Goal: Task Accomplishment & Management: Manage account settings

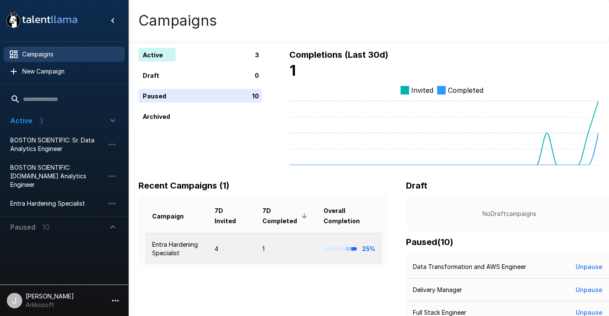
click at [262, 254] on td "1" at bounding box center [286, 248] width 61 height 31
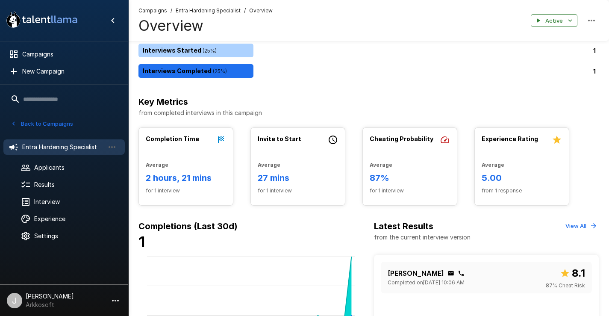
scroll to position [86, 0]
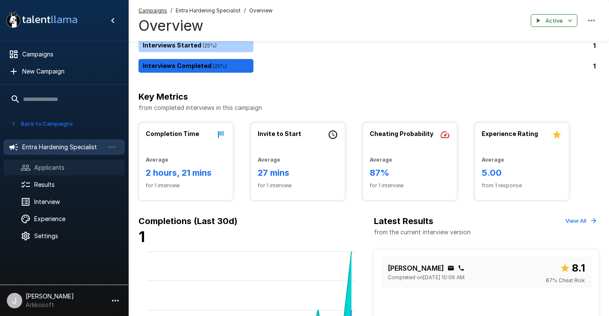
click at [77, 170] on span "Applicants" at bounding box center [76, 167] width 84 height 9
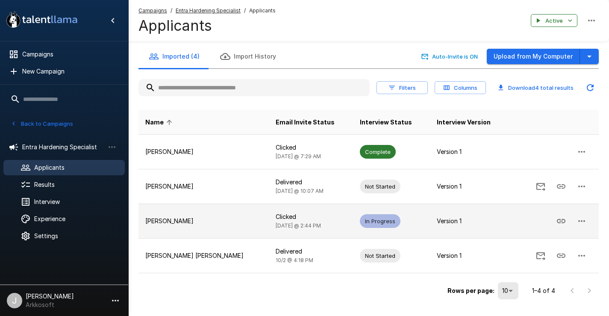
click at [228, 219] on p "Guillermo Chavez" at bounding box center [203, 221] width 117 height 9
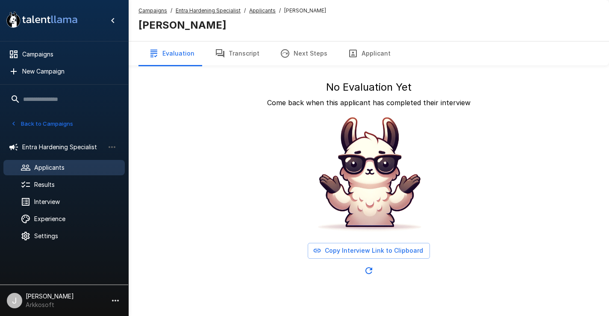
click at [242, 48] on button "Transcript" at bounding box center [237, 53] width 65 height 24
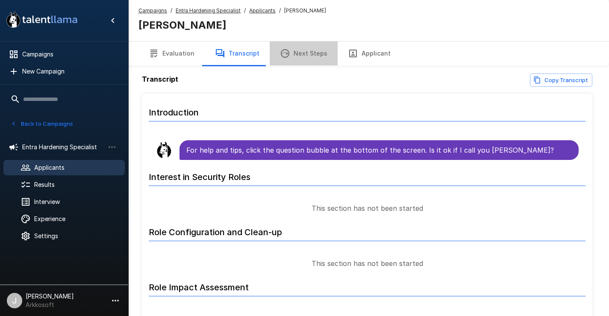
click at [310, 59] on button "Next Steps" at bounding box center [304, 53] width 68 height 24
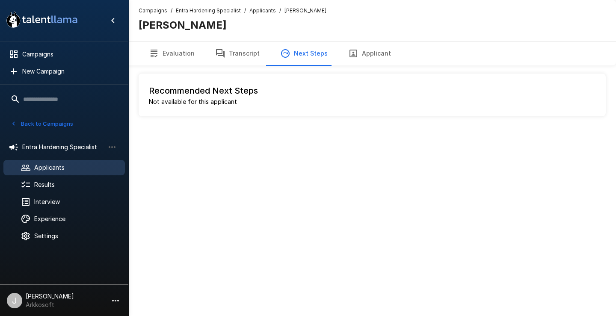
click at [160, 62] on button "Evaluation" at bounding box center [172, 53] width 66 height 24
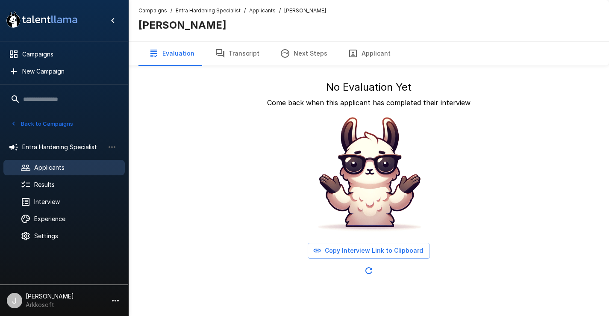
click at [67, 171] on span "Applicants" at bounding box center [76, 167] width 84 height 9
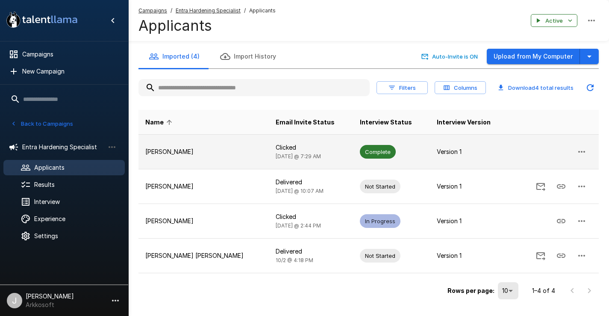
click at [276, 150] on p "Clicked" at bounding box center [311, 147] width 71 height 9
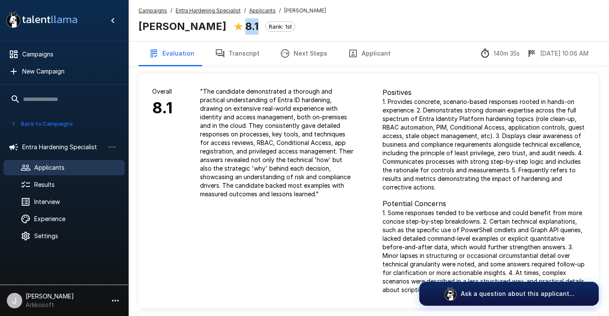
drag, startPoint x: 289, startPoint y: 29, endPoint x: 272, endPoint y: 26, distance: 16.9
click at [272, 26] on div "8.1 Rank: 1st" at bounding box center [264, 26] width 62 height 16
click at [403, 119] on p "1. Provides concrete, scenario-based responses rooted in hands-on experience. 2…" at bounding box center [484, 144] width 203 height 94
click at [246, 53] on button "Transcript" at bounding box center [237, 53] width 65 height 24
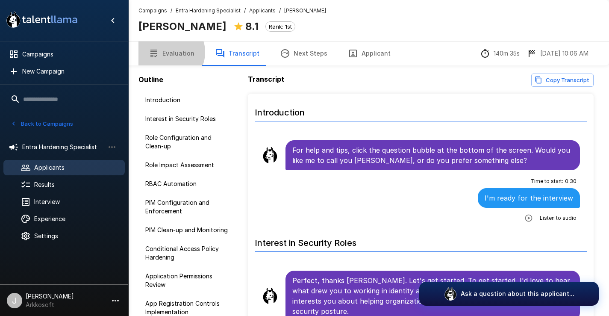
click at [167, 52] on button "Evaluation" at bounding box center [172, 53] width 66 height 24
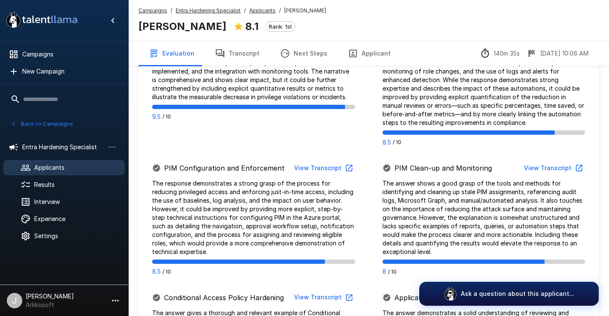
scroll to position [556, 0]
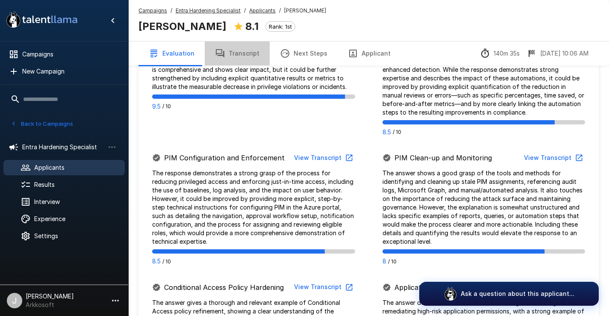
click at [241, 50] on button "Transcript" at bounding box center [237, 53] width 65 height 24
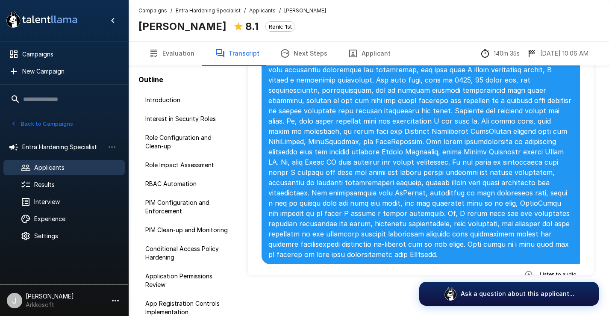
scroll to position [342, 0]
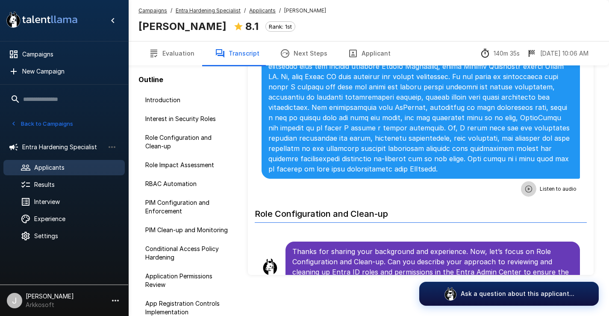
click at [525, 185] on icon "button" at bounding box center [529, 189] width 9 height 9
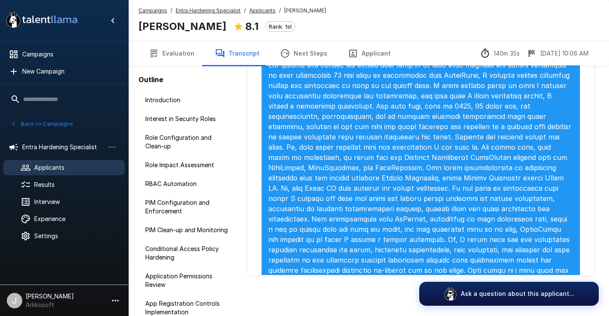
scroll to position [214, 0]
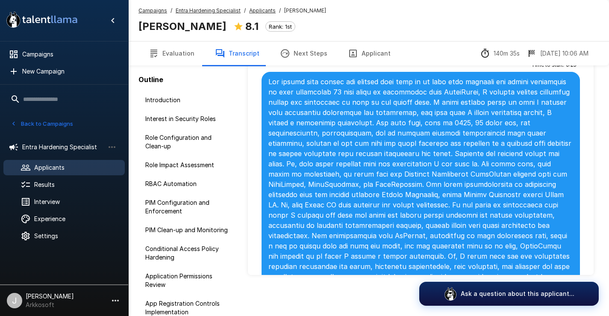
click at [416, 135] on p at bounding box center [421, 190] width 305 height 226
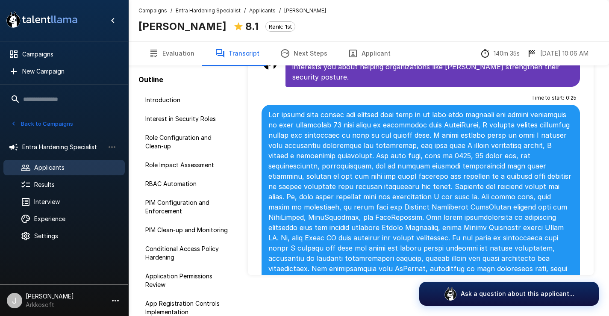
scroll to position [128, 0]
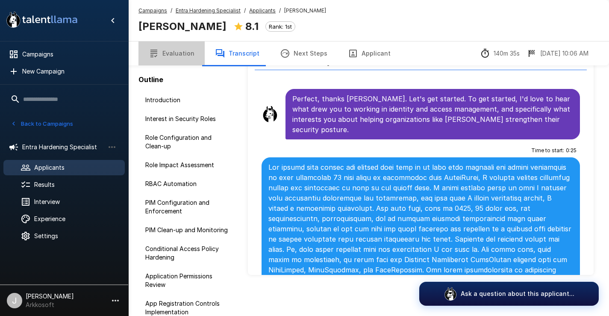
click at [183, 53] on button "Evaluation" at bounding box center [172, 53] width 66 height 24
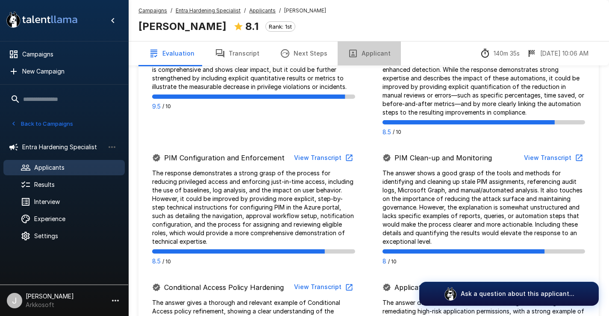
click at [366, 54] on button "Applicant" at bounding box center [369, 53] width 63 height 24
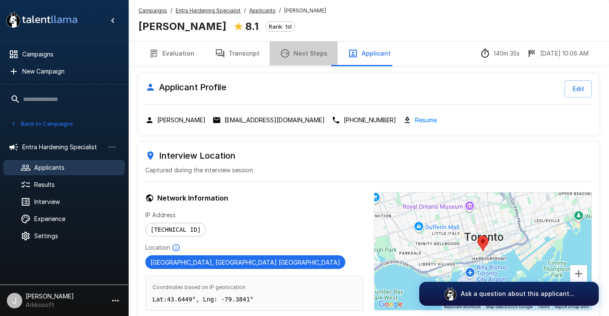
click at [304, 51] on button "Next Steps" at bounding box center [304, 53] width 68 height 24
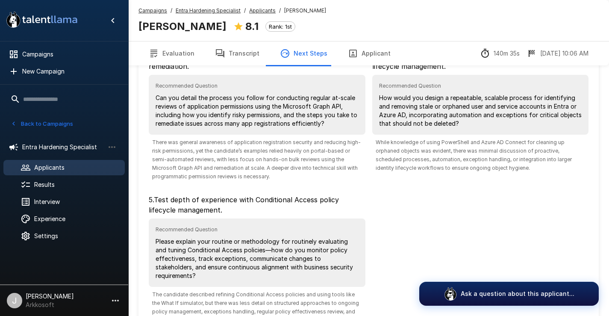
scroll to position [263, 0]
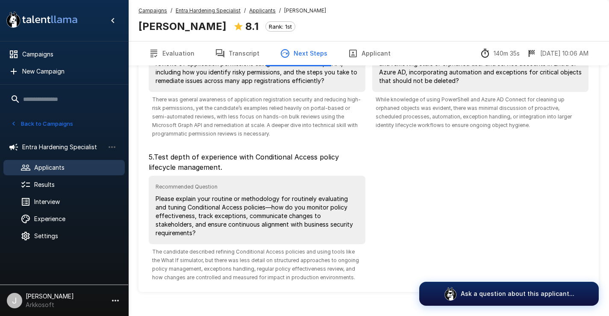
click at [235, 50] on button "Transcript" at bounding box center [237, 53] width 65 height 24
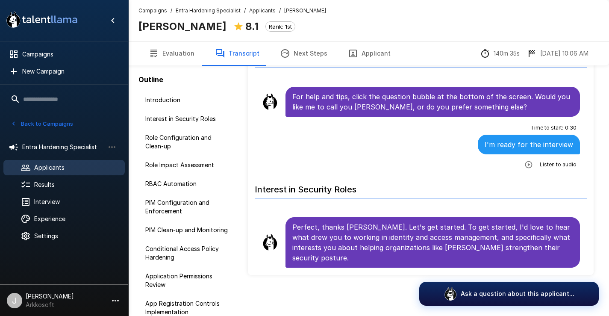
scroll to position [53, 0]
click at [169, 54] on button "Evaluation" at bounding box center [172, 53] width 66 height 24
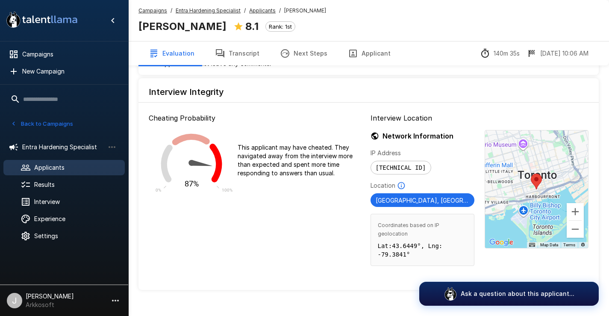
scroll to position [1189, 0]
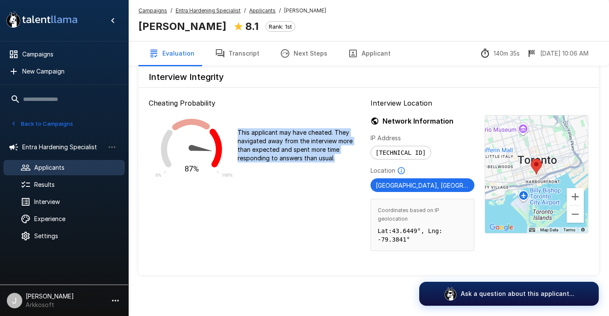
drag, startPoint x: 238, startPoint y: 141, endPoint x: 325, endPoint y: 163, distance: 90.0
click at [325, 162] on p "This applicant may have cheated. They navigated away from the interview more th…" at bounding box center [303, 145] width 130 height 34
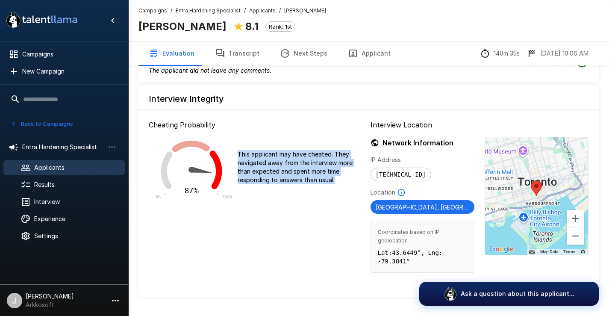
scroll to position [1146, 0]
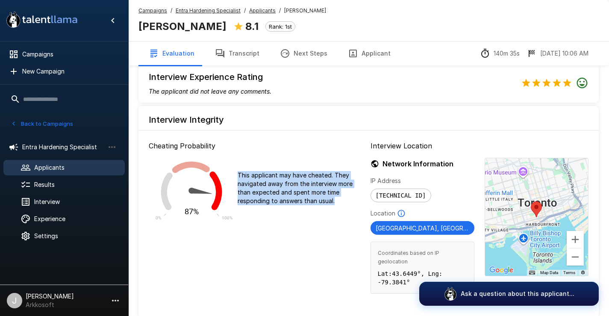
click at [347, 225] on div "87% 0% 100% This applicant may have cheated. They navigated away from the inter…" at bounding box center [258, 188] width 219 height 74
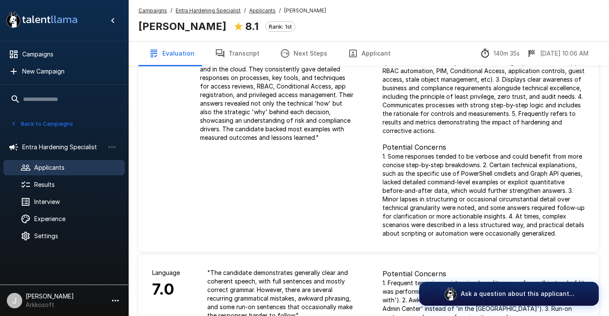
scroll to position [0, 0]
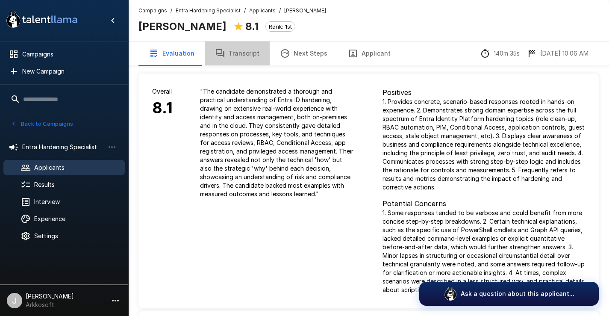
click at [244, 49] on button "Transcript" at bounding box center [237, 53] width 65 height 24
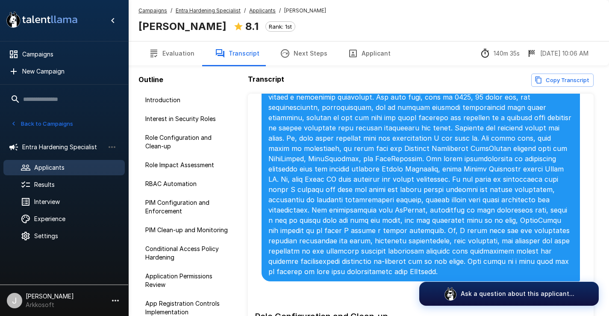
scroll to position [342, 0]
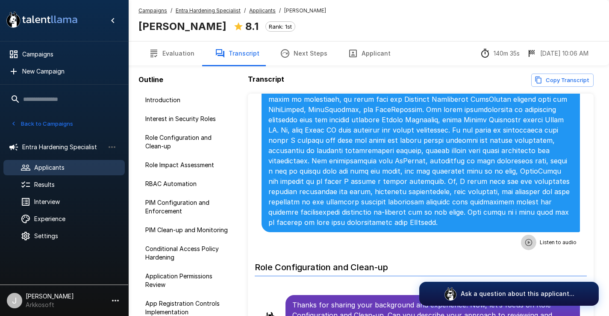
click at [525, 238] on icon "button" at bounding box center [529, 242] width 9 height 9
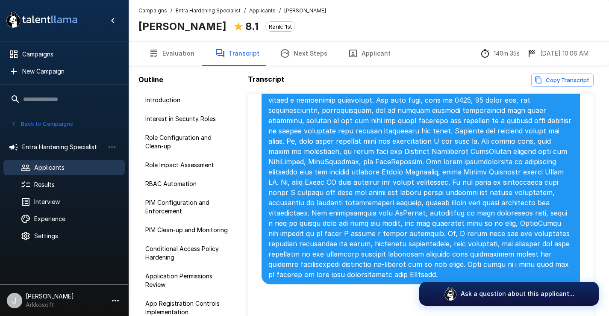
scroll to position [385, 0]
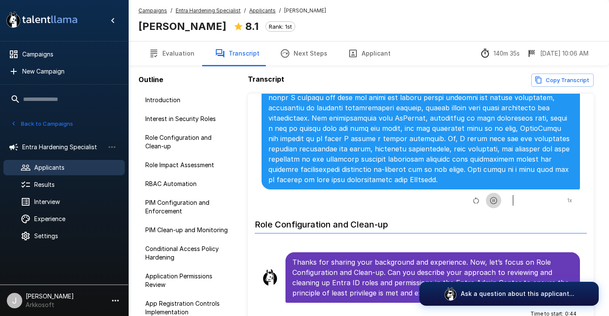
click at [490, 196] on icon "button" at bounding box center [494, 200] width 9 height 9
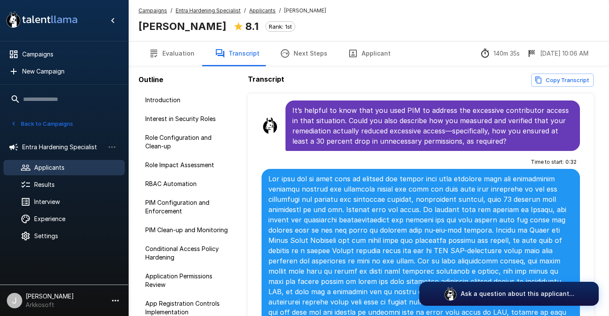
scroll to position [1326, 0]
